Goal: Task Accomplishment & Management: Complete application form

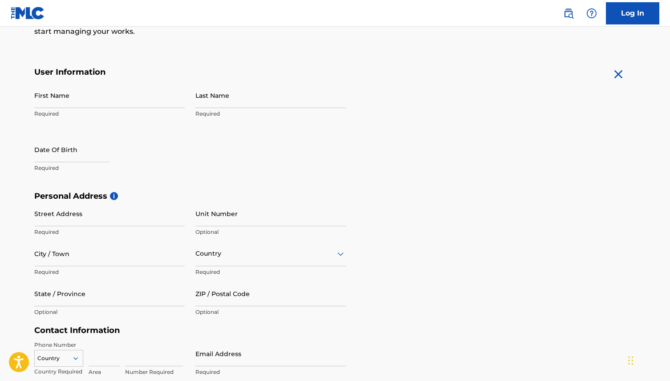
scroll to position [46, 0]
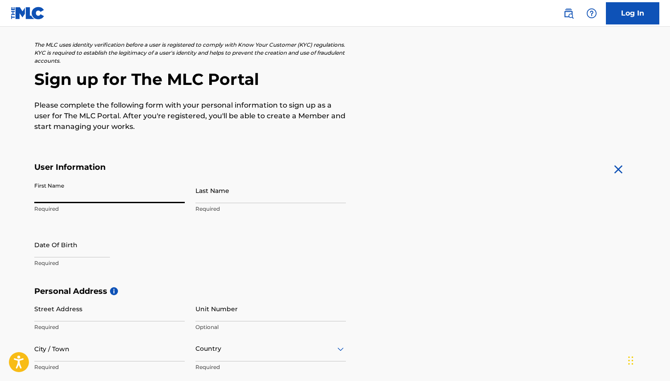
click at [99, 199] on input "First Name" at bounding box center [109, 190] width 150 height 25
type input "[PERSON_NAME]"
click at [227, 194] on input "Last Name" at bounding box center [270, 190] width 150 height 25
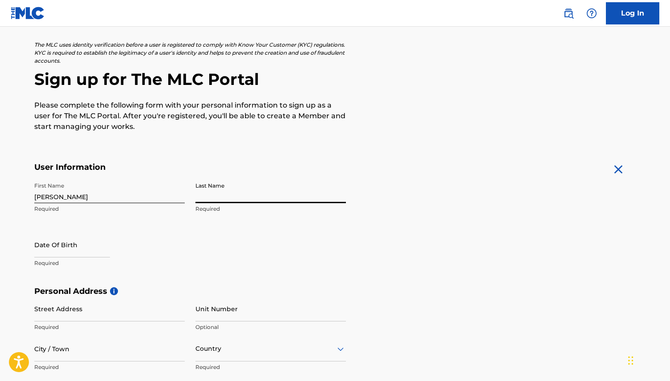
type input "[PERSON_NAME]"
click at [96, 244] on input "text" at bounding box center [72, 244] width 76 height 25
select select "8"
select select "2025"
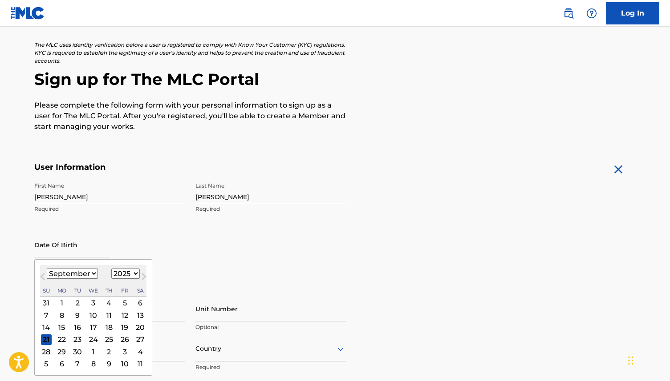
click at [87, 269] on select "January February March April May June July August September October November De…" at bounding box center [72, 274] width 51 height 10
select select "1"
click at [47, 269] on select "January February March April May June July August September October November De…" at bounding box center [72, 274] width 51 height 10
click at [125, 273] on select "1899 1900 1901 1902 1903 1904 1905 1906 1907 1908 1909 1910 1911 1912 1913 1914…" at bounding box center [125, 274] width 28 height 10
select select "2004"
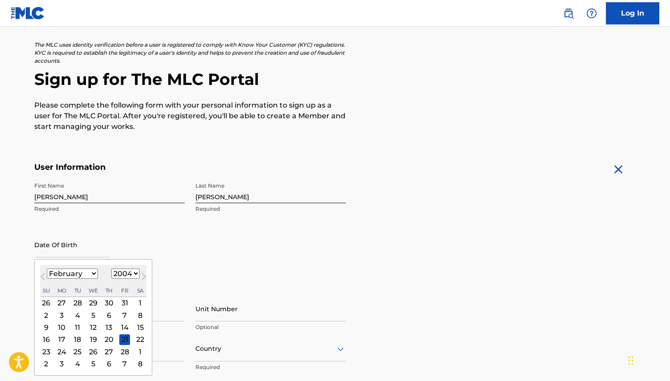
click at [111, 269] on select "1899 1900 1901 1902 1903 1904 1905 1906 1907 1908 1909 1910 1911 1912 1913 1914…" at bounding box center [125, 274] width 28 height 10
click at [46, 329] on div "15" at bounding box center [46, 327] width 11 height 11
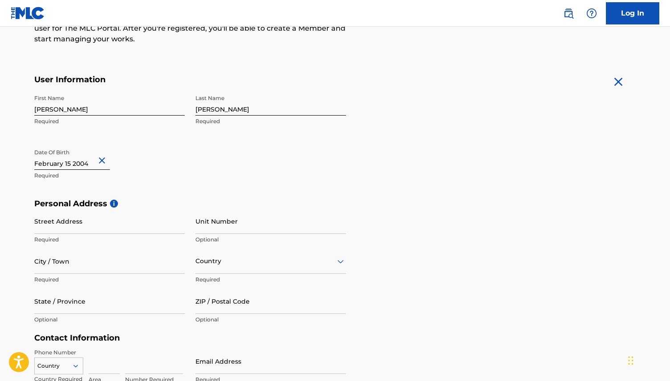
click at [102, 226] on input "Street Address" at bounding box center [109, 221] width 150 height 25
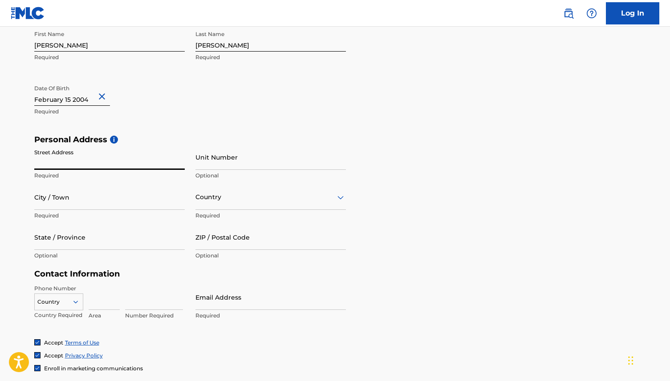
scroll to position [314, 0]
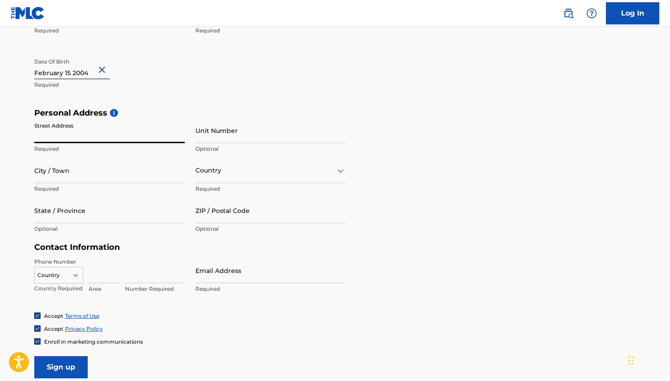
click at [69, 274] on div "Country" at bounding box center [58, 273] width 49 height 13
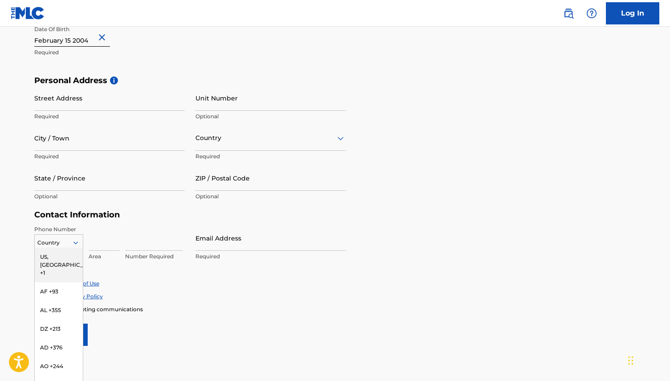
click at [66, 255] on div "US, [GEOGRAPHIC_DATA] +1" at bounding box center [59, 265] width 48 height 35
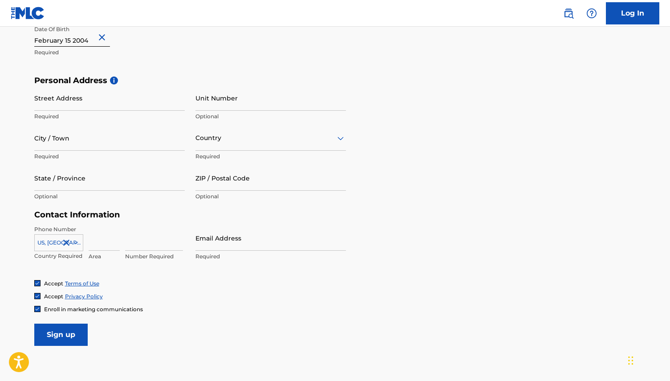
click at [112, 243] on input at bounding box center [104, 238] width 31 height 25
click at [124, 193] on p "Optional" at bounding box center [109, 197] width 150 height 8
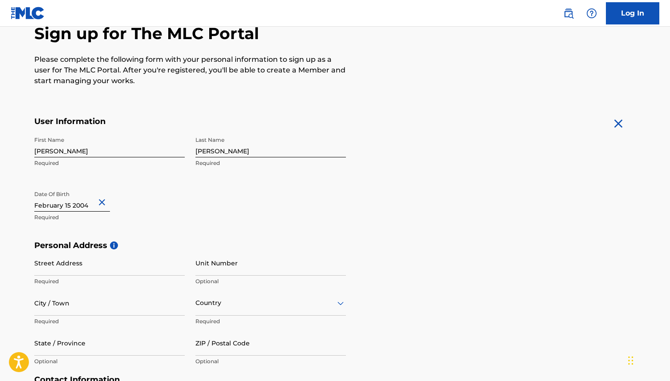
scroll to position [90, 0]
